Goal: Register for event/course

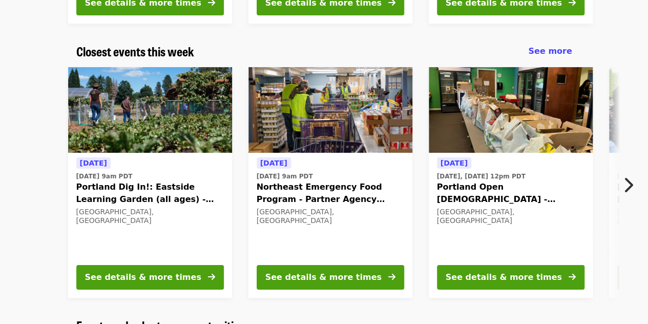
scroll to position [322, 0]
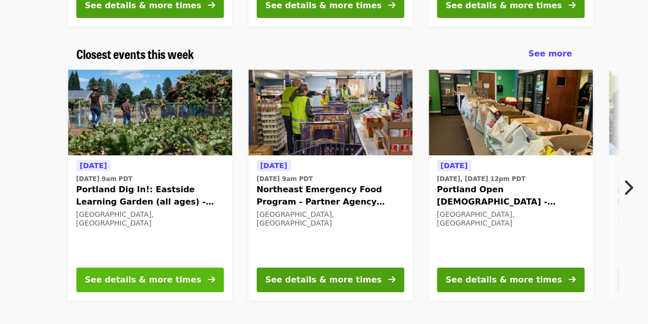
click at [174, 282] on div "See details & more times" at bounding box center [143, 279] width 116 height 12
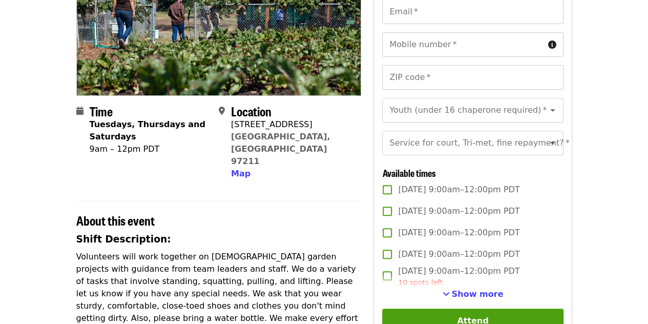
scroll to position [152, 0]
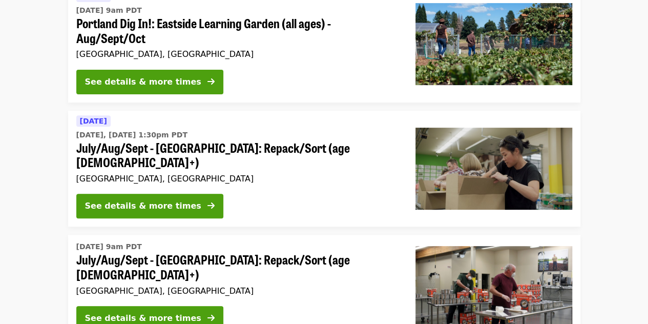
scroll to position [161, 0]
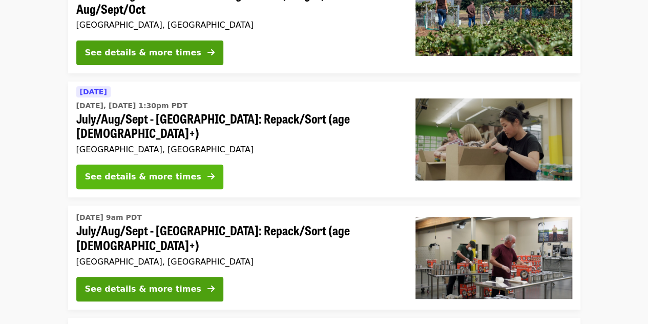
click at [170, 171] on div "See details & more times" at bounding box center [143, 177] width 116 height 12
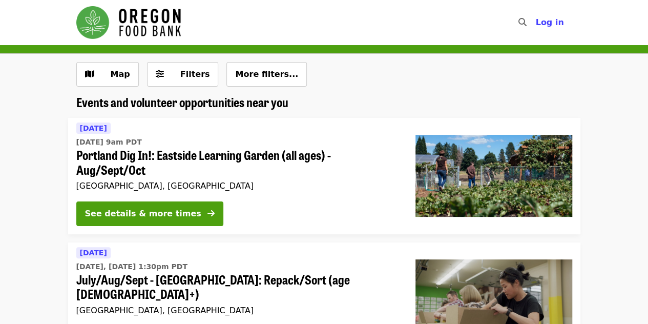
scroll to position [161, 0]
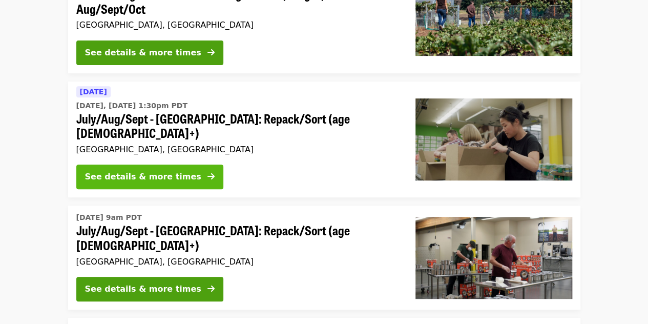
click at [155, 171] on div "See details & more times" at bounding box center [143, 177] width 116 height 12
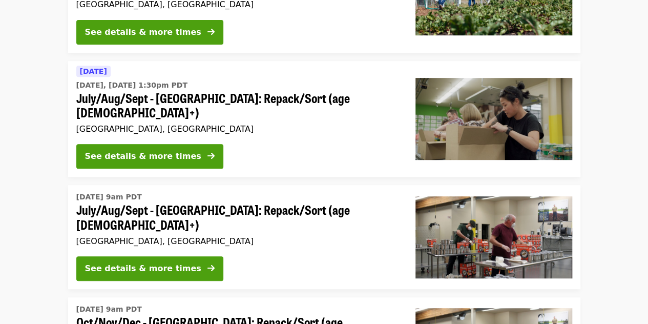
scroll to position [180, 0]
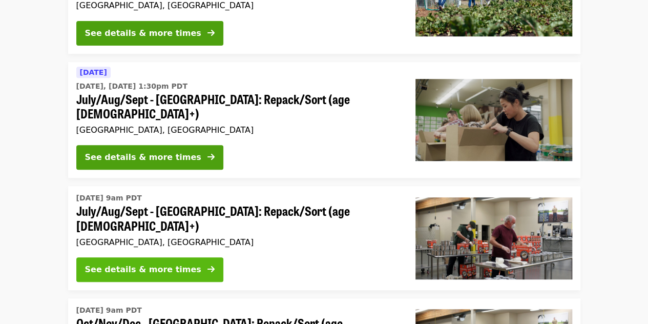
click at [158, 263] on div "See details & more times" at bounding box center [143, 269] width 116 height 12
